Goal: Check status: Check status

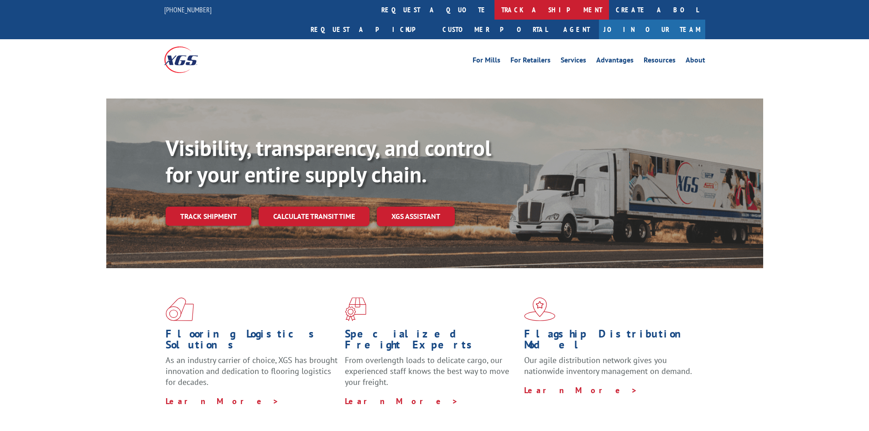
click at [495, 10] on link "track a shipment" at bounding box center [552, 10] width 115 height 20
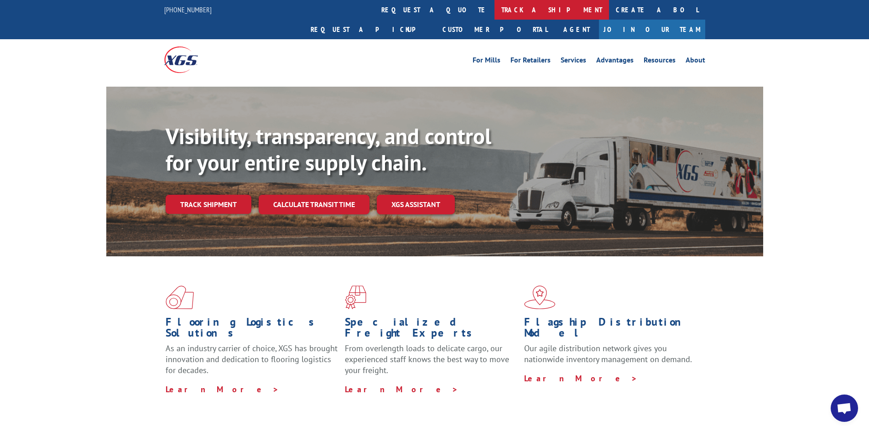
click at [495, 8] on link "track a shipment" at bounding box center [552, 10] width 115 height 20
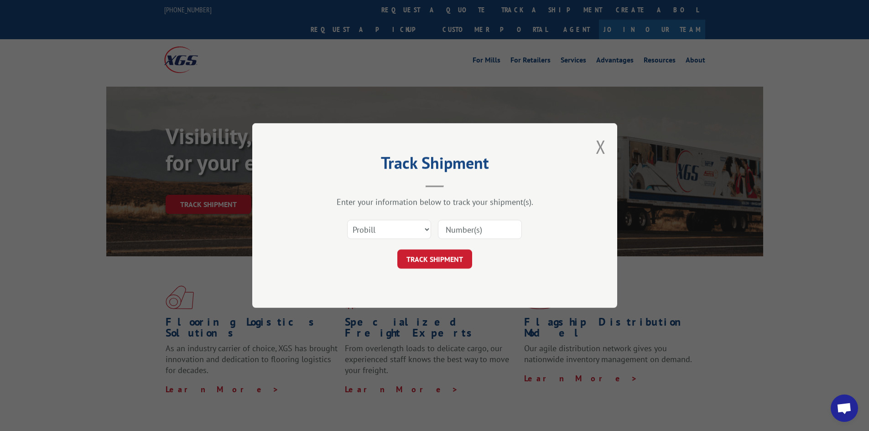
drag, startPoint x: 469, startPoint y: 230, endPoint x: 455, endPoint y: 240, distance: 17.2
click at [469, 230] on input at bounding box center [480, 229] width 84 height 19
paste input "17620595"
type input "17620595"
click at [439, 253] on button "TRACK SHIPMENT" at bounding box center [434, 259] width 75 height 19
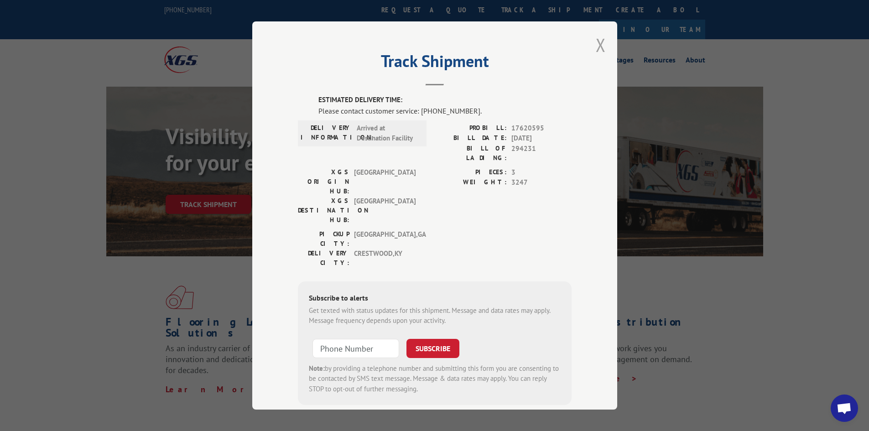
click at [596, 44] on button "Close modal" at bounding box center [601, 45] width 10 height 24
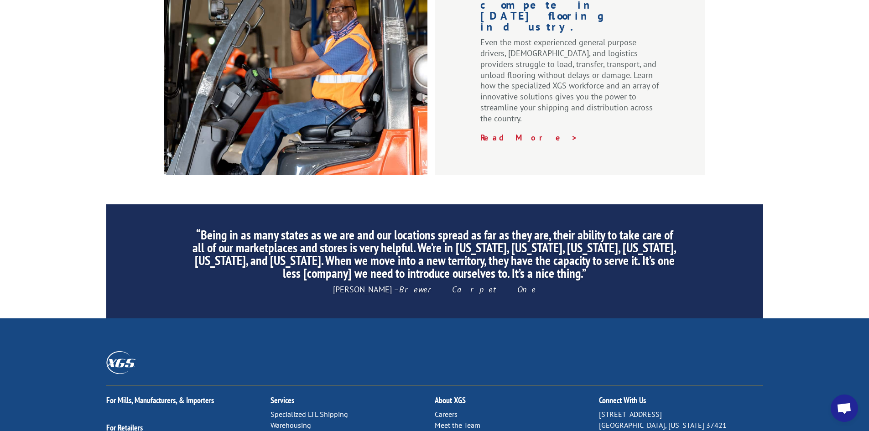
scroll to position [1375, 0]
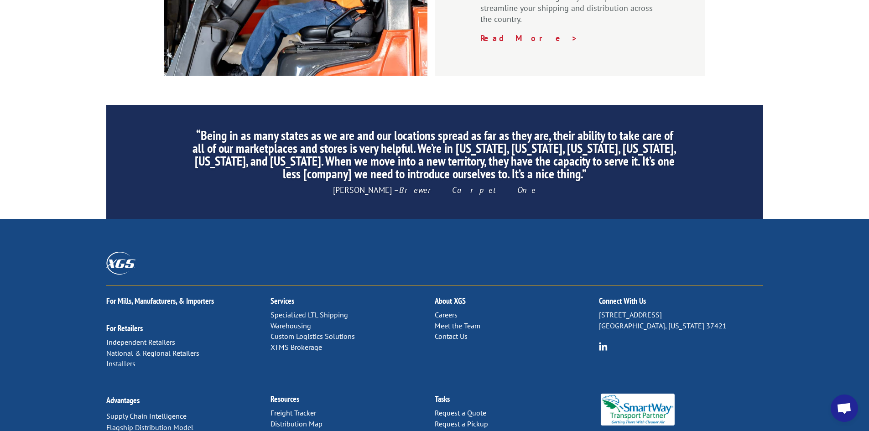
click at [309, 419] on link "Distribution Map" at bounding box center [297, 423] width 52 height 9
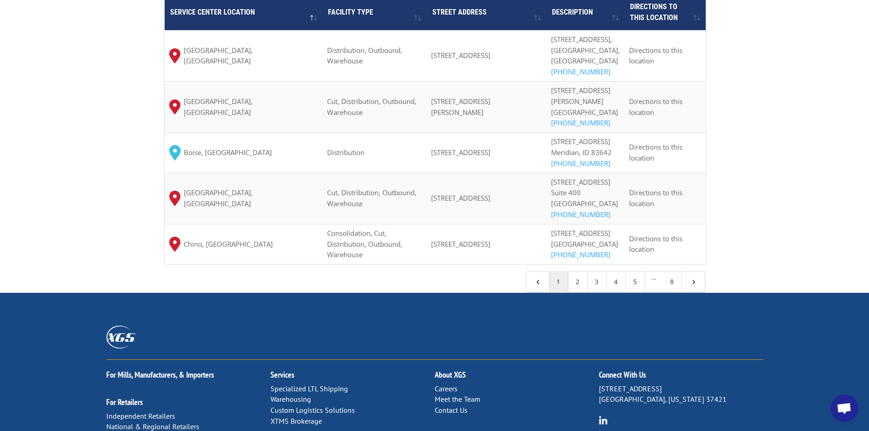
scroll to position [913, 0]
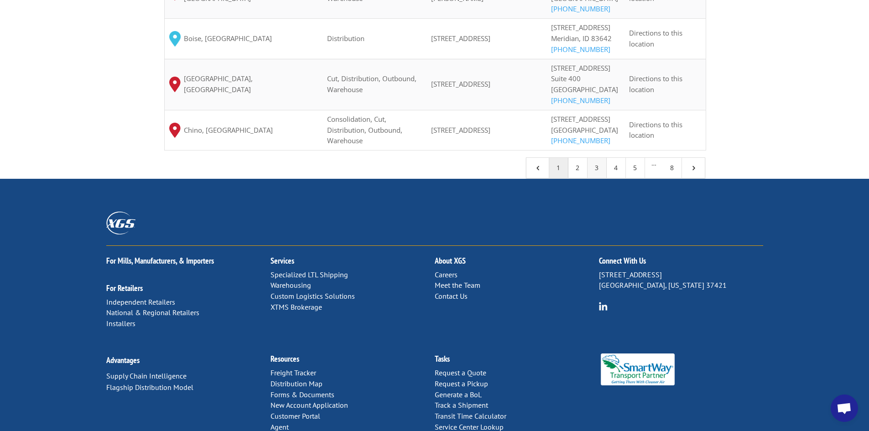
click at [597, 178] on link "3" at bounding box center [597, 168] width 19 height 20
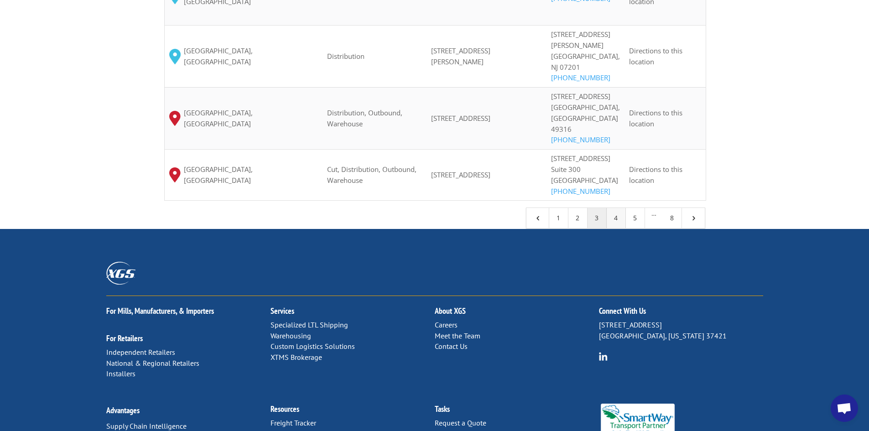
click at [618, 208] on link "4" at bounding box center [616, 218] width 19 height 20
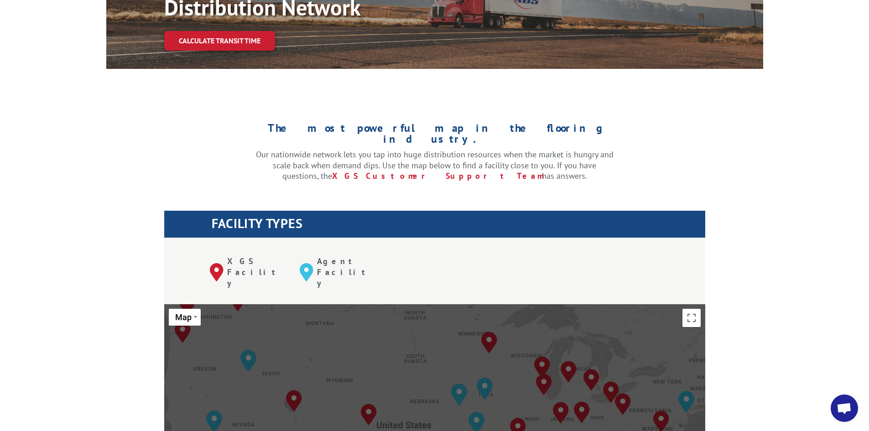
scroll to position [0, 0]
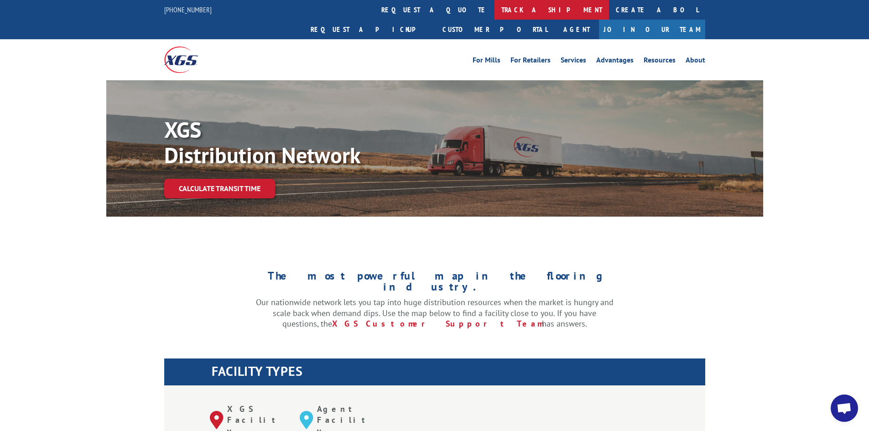
click at [495, 10] on link "track a shipment" at bounding box center [552, 10] width 115 height 20
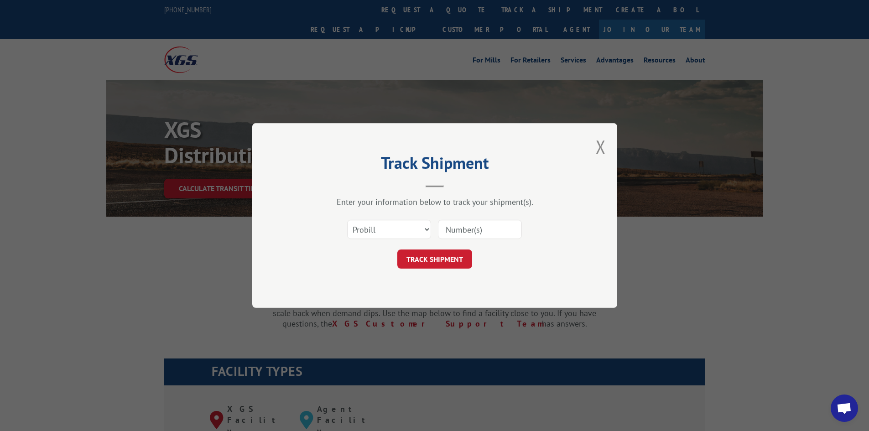
drag, startPoint x: 462, startPoint y: 243, endPoint x: 460, endPoint y: 238, distance: 5.6
click at [462, 242] on div "Select category... Probill BOL PO" at bounding box center [435, 229] width 274 height 30
click at [460, 235] on input at bounding box center [480, 229] width 84 height 19
paste input "17620595"
type input "17620595"
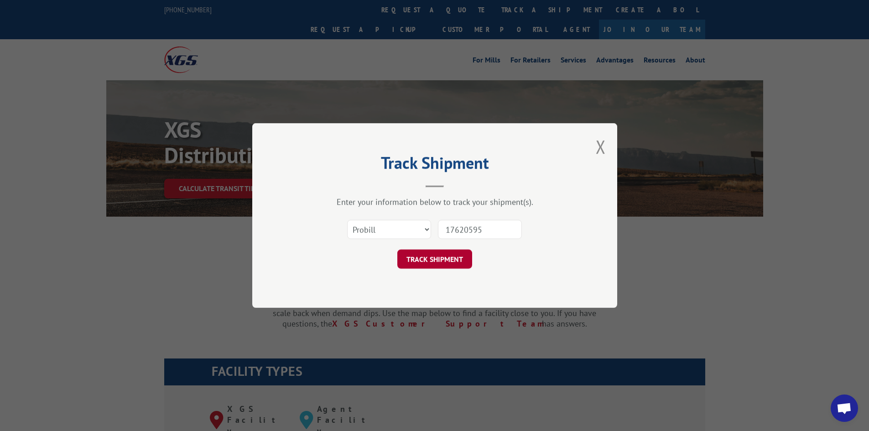
click at [459, 253] on button "TRACK SHIPMENT" at bounding box center [434, 259] width 75 height 19
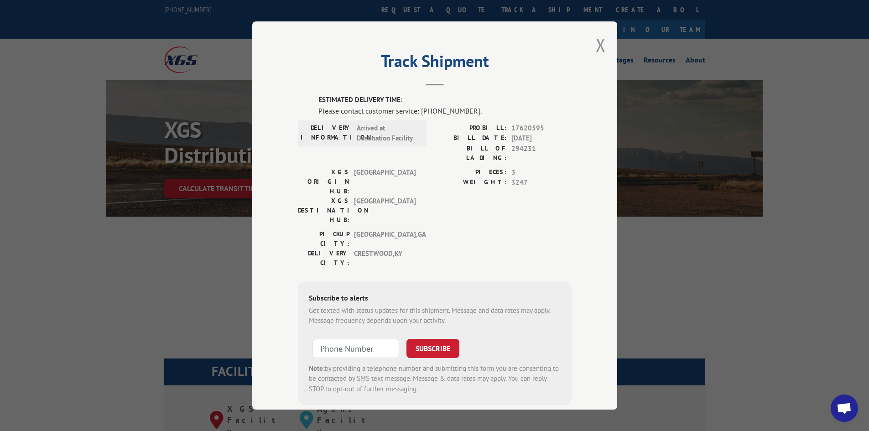
click at [596, 47] on button "Close modal" at bounding box center [601, 45] width 10 height 24
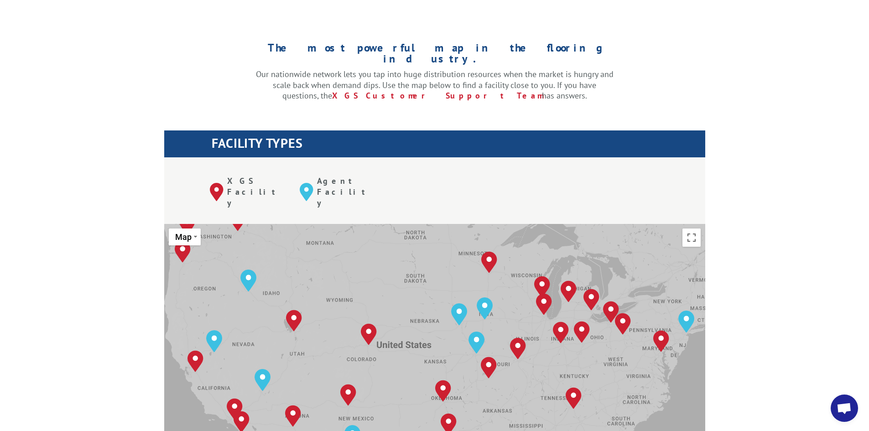
scroll to position [274, 0]
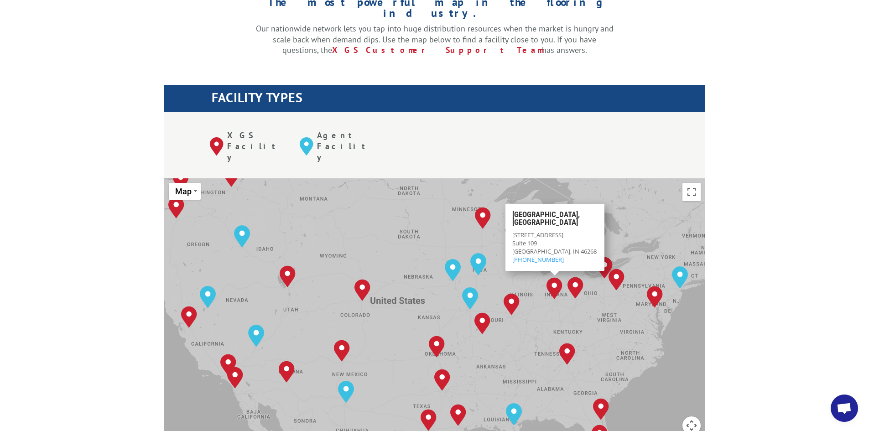
click at [558, 277] on img "Indianapolis, IN" at bounding box center [555, 288] width 16 height 22
